Goal: Task Accomplishment & Management: Manage account settings

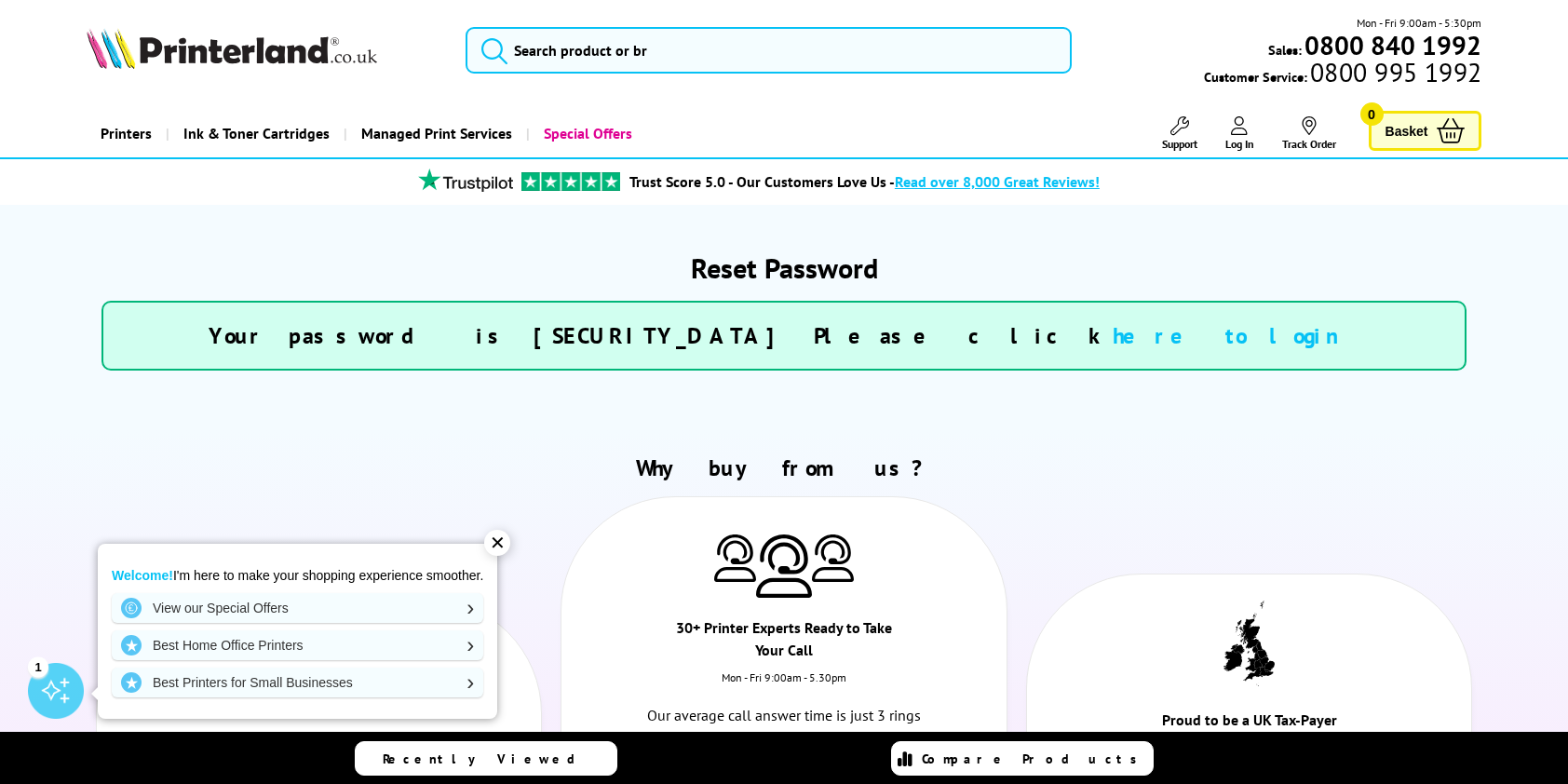
click at [1112, 340] on link "here to login" at bounding box center [1236, 335] width 248 height 29
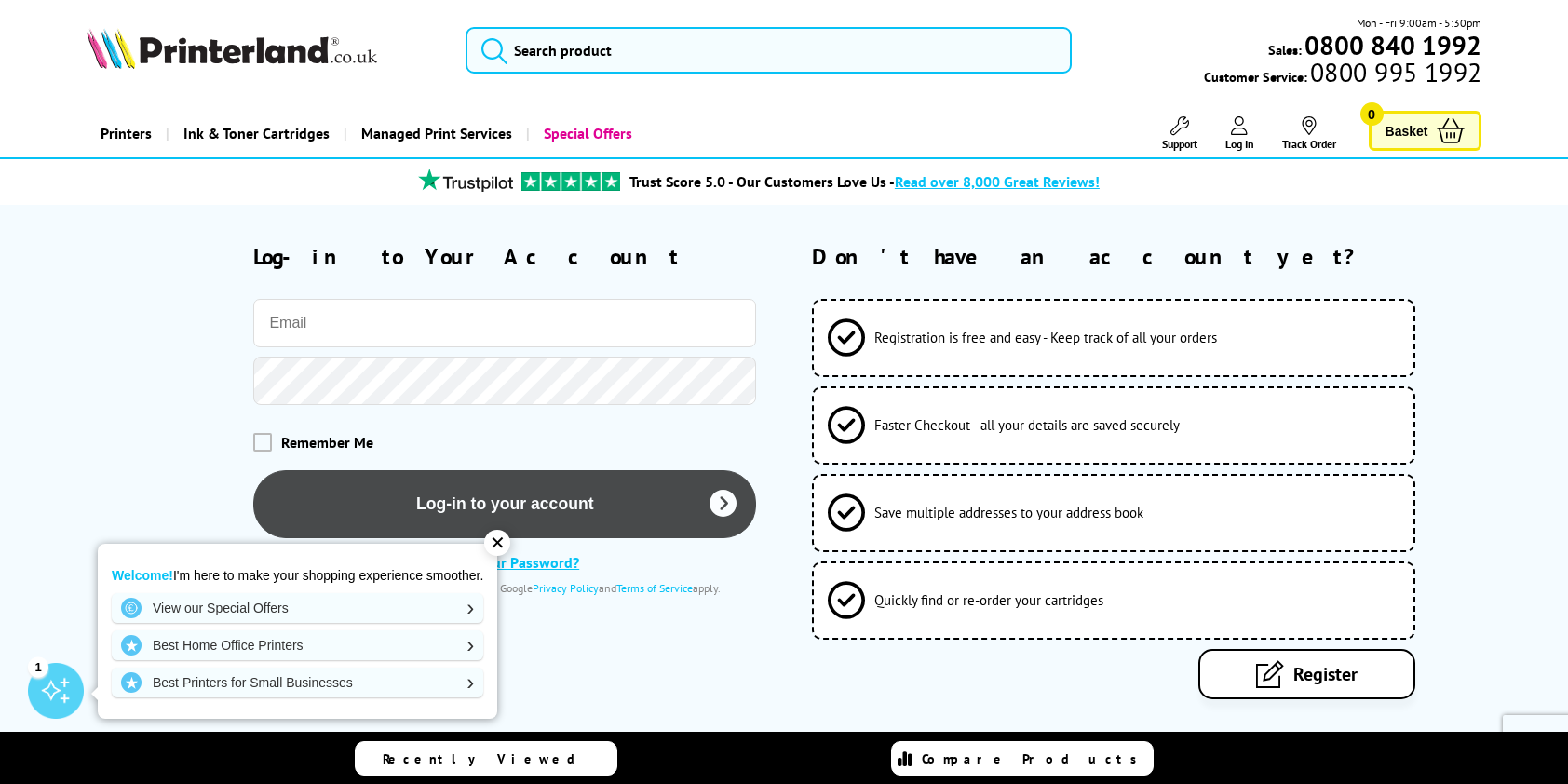
type input "sales@blackwidowexhausts.co.uk"
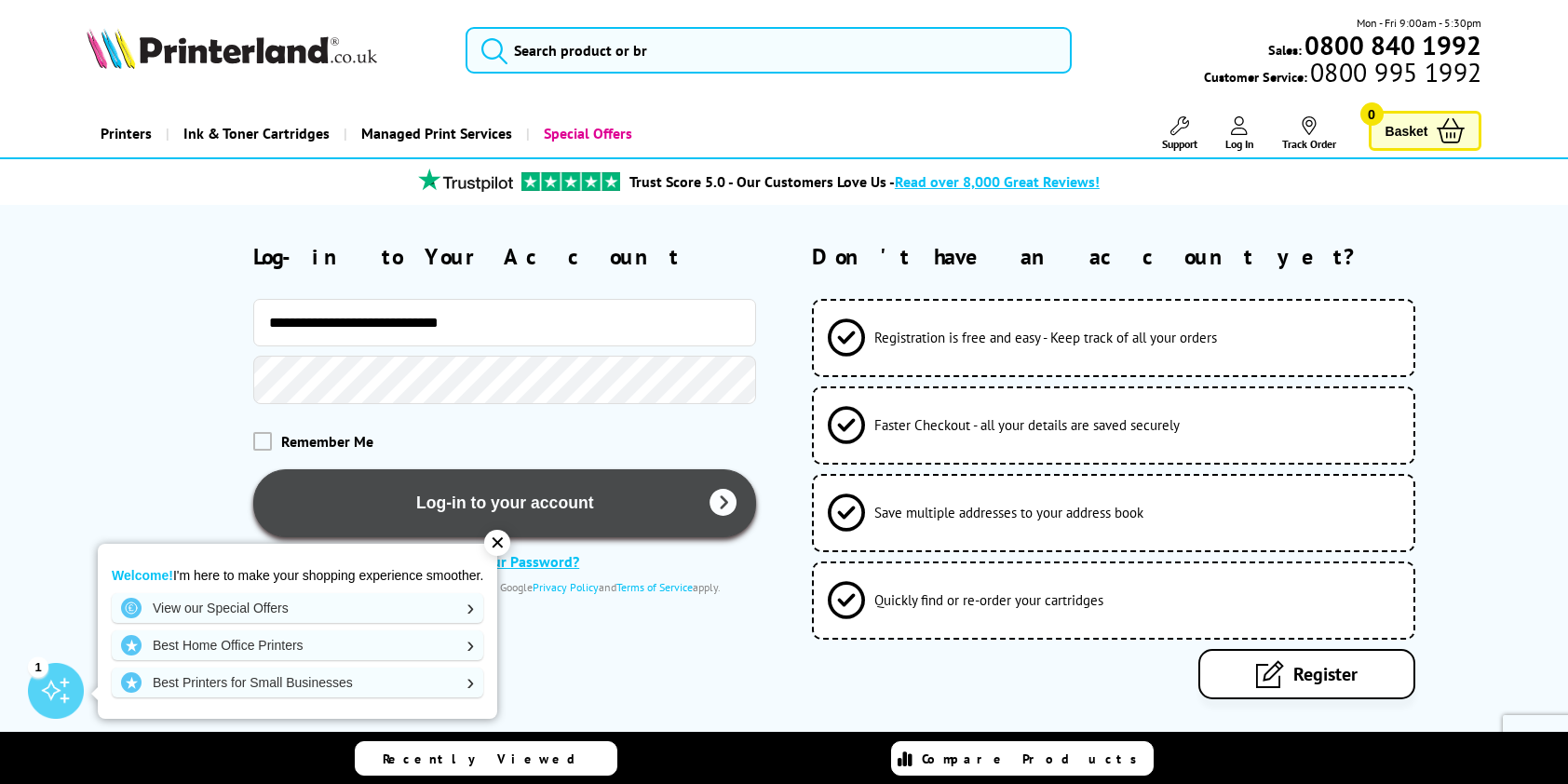
click at [421, 497] on button "Log-in to your account" at bounding box center [505, 503] width 503 height 68
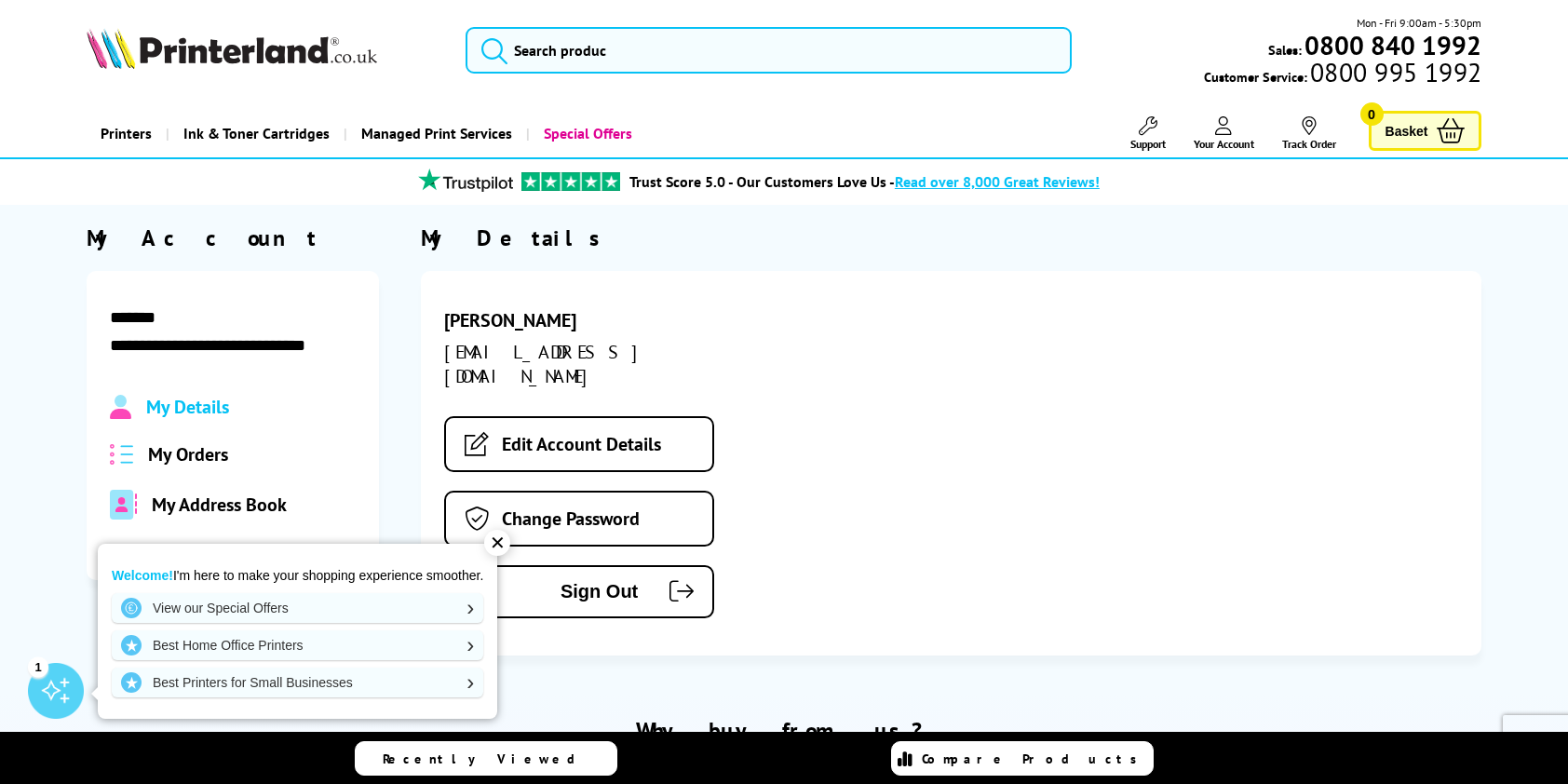
click at [180, 445] on span "My Orders" at bounding box center [188, 454] width 80 height 24
